Goal: Transaction & Acquisition: Purchase product/service

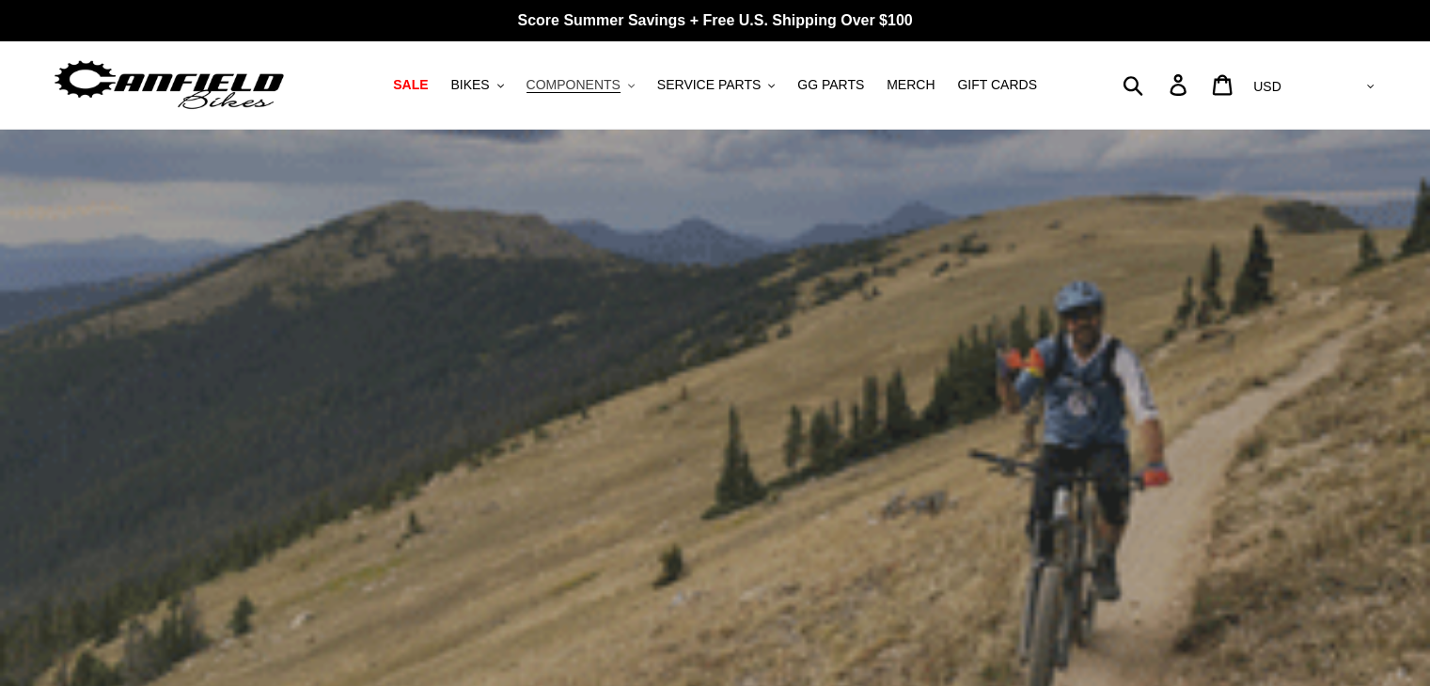
click at [592, 87] on span "COMPONENTS" at bounding box center [573, 85] width 94 height 16
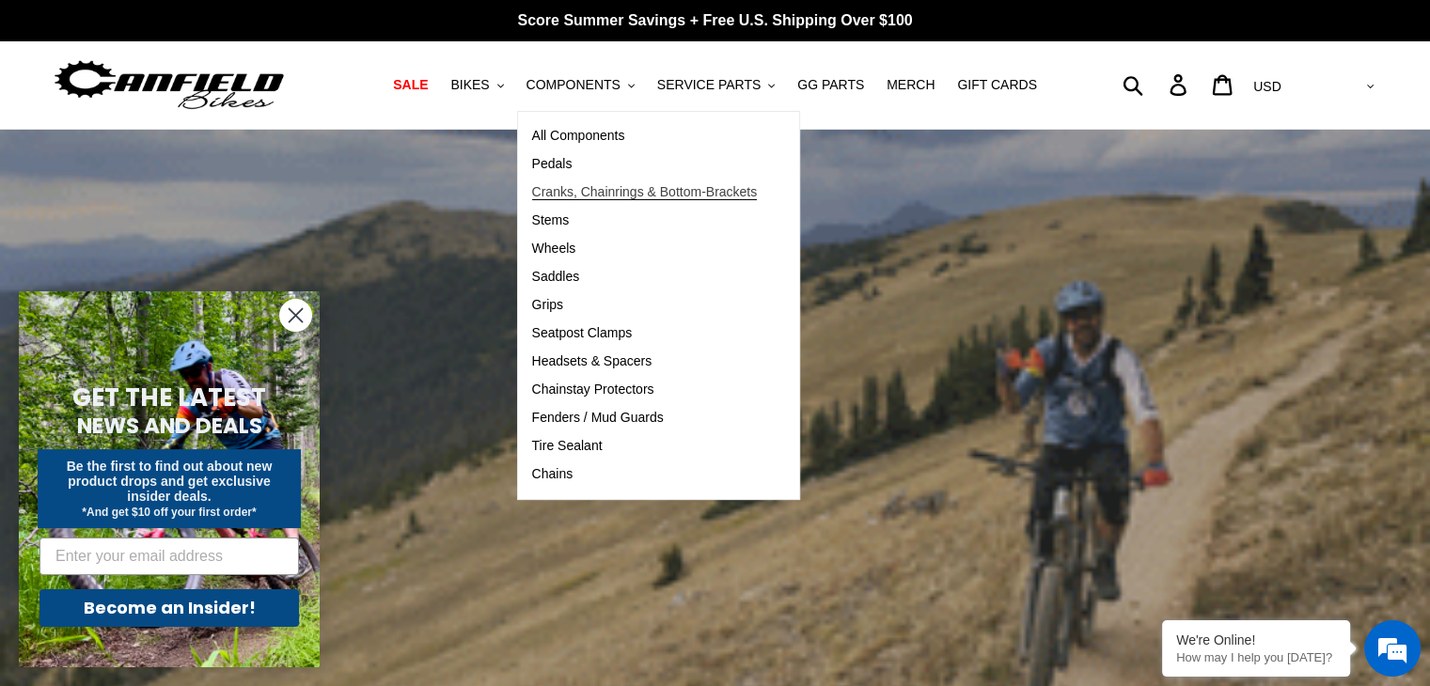
click at [611, 189] on span "Cranks, Chainrings & Bottom-Brackets" at bounding box center [645, 192] width 226 height 16
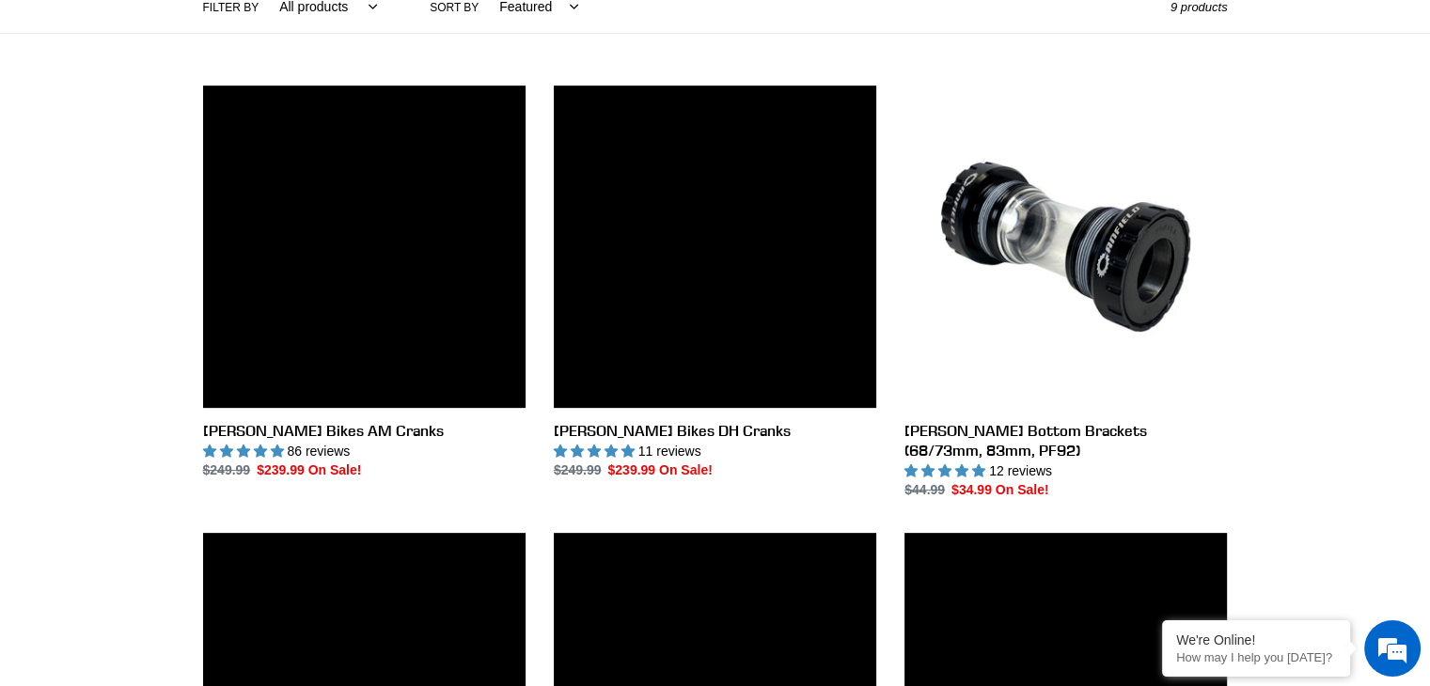
scroll to position [465, 0]
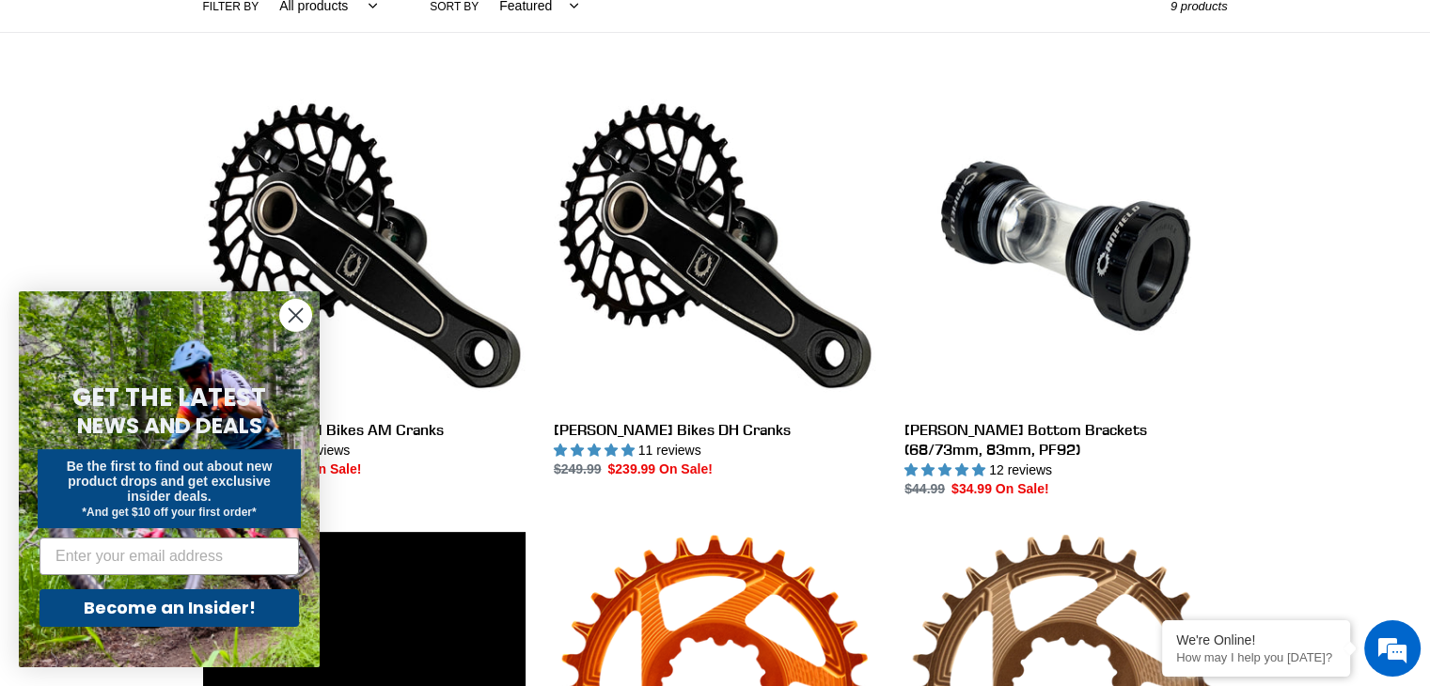
click at [305, 313] on circle "Close dialog" at bounding box center [295, 315] width 31 height 31
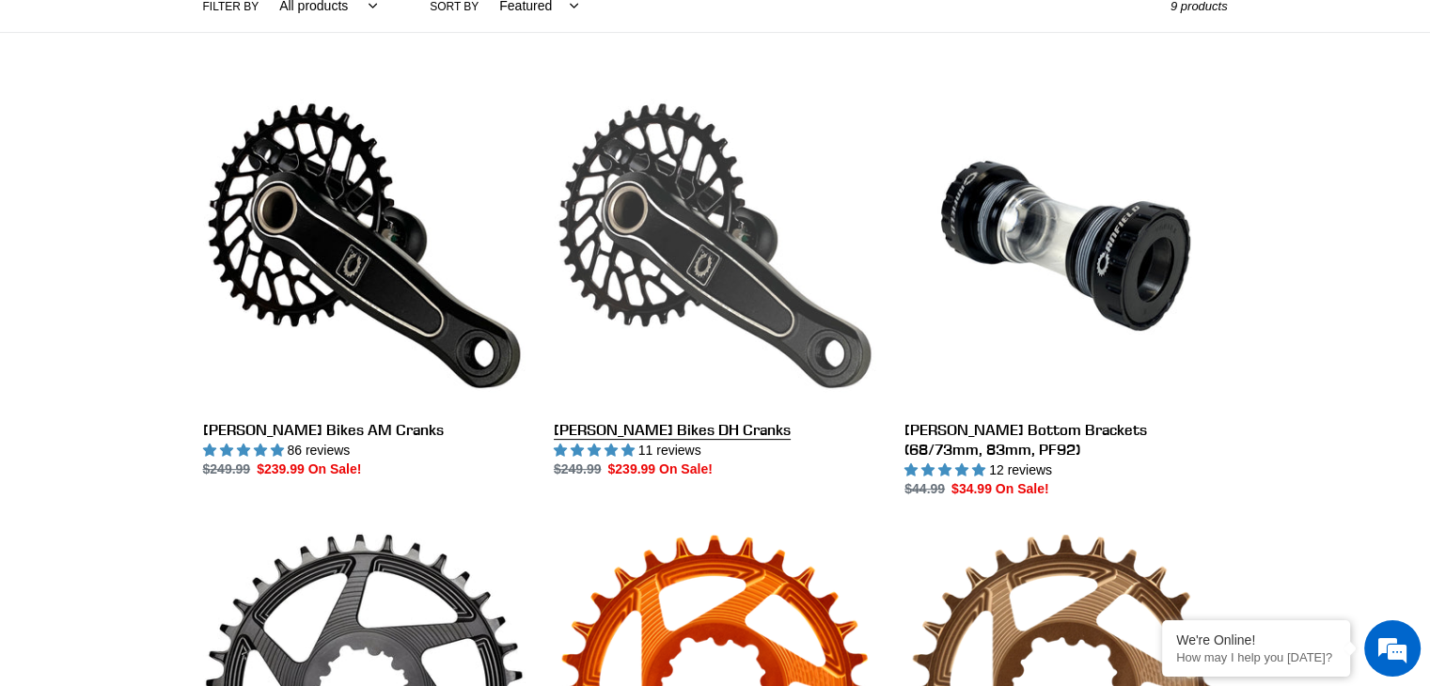
click at [624, 432] on link "[PERSON_NAME] Bikes DH Cranks" at bounding box center [715, 283] width 322 height 396
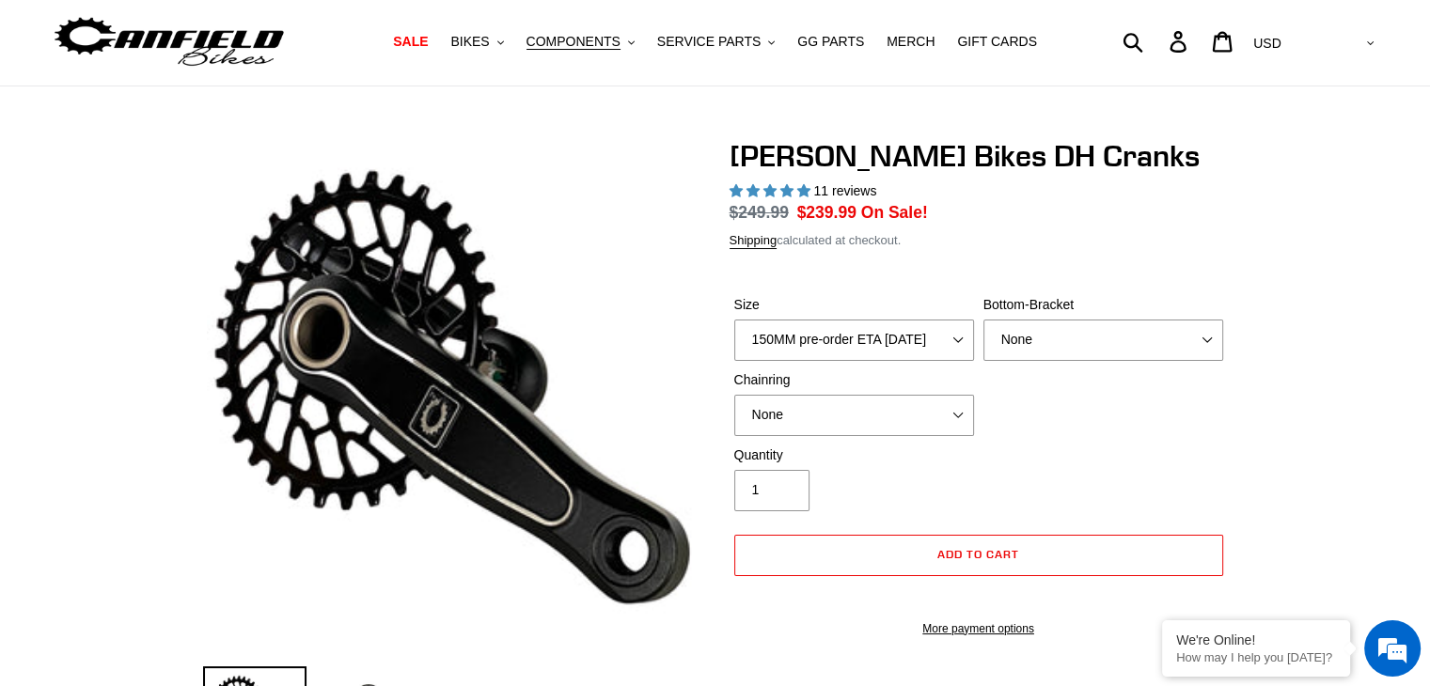
select select "highest-rating"
